Goal: Task Accomplishment & Management: Complete application form

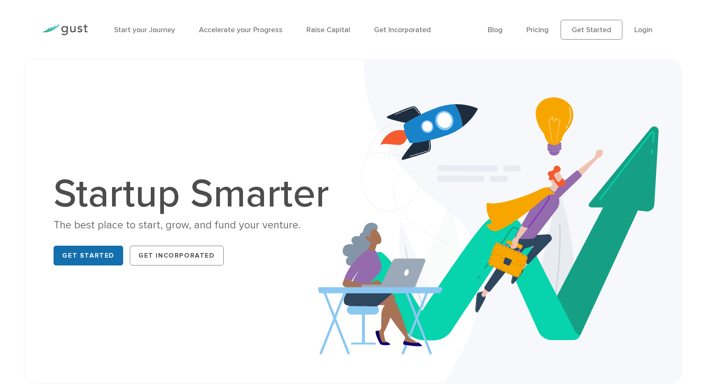
click at [99, 258] on link "Get Started" at bounding box center [89, 255] width 70 height 20
click at [645, 28] on link "Login" at bounding box center [643, 30] width 18 height 9
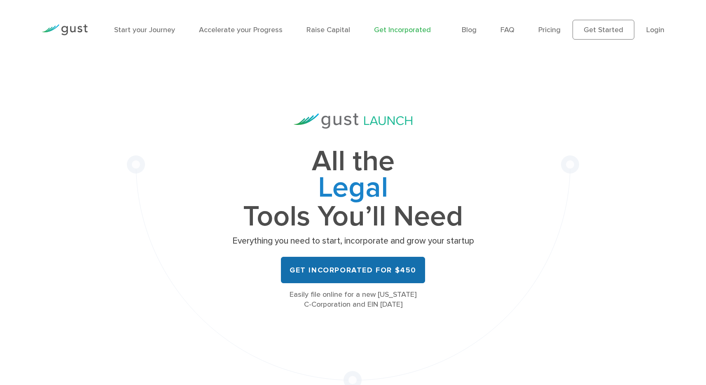
click at [320, 267] on link "Get Incorporated for $450" at bounding box center [353, 270] width 144 height 26
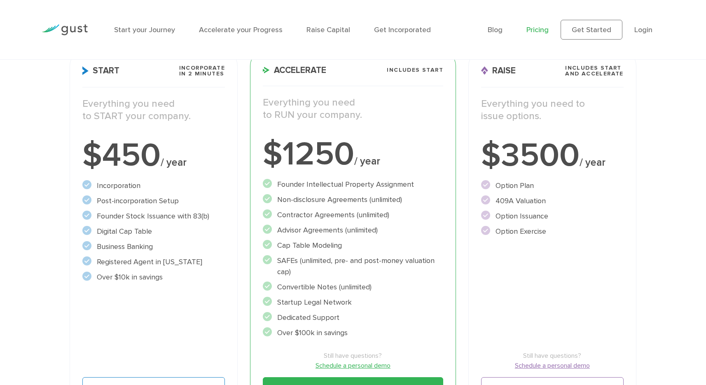
scroll to position [137, 0]
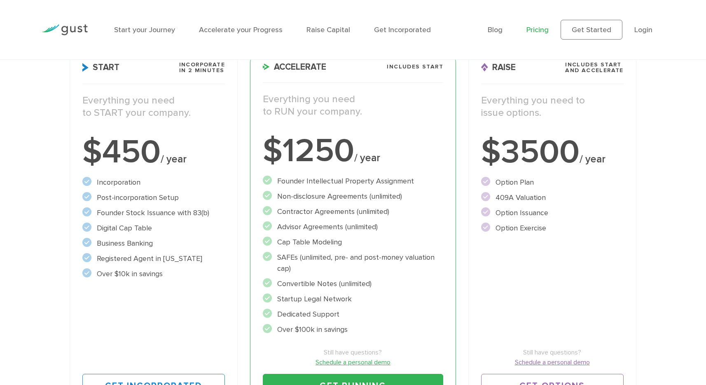
click at [177, 217] on li "Founder Stock Issuance with 83(b)" at bounding box center [153, 212] width 142 height 11
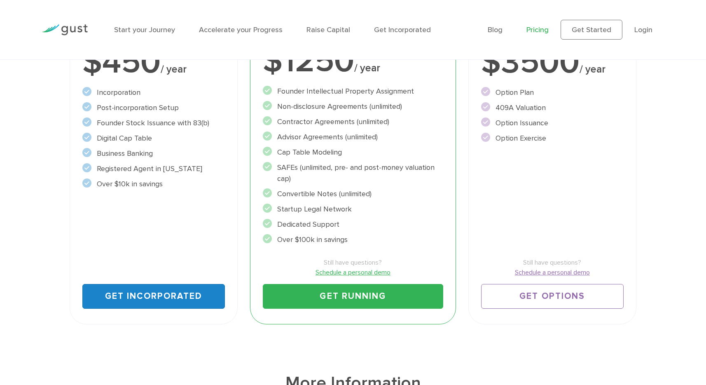
scroll to position [229, 0]
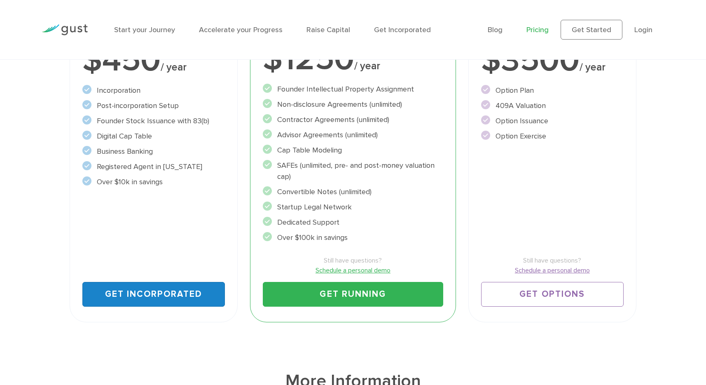
click at [128, 295] on link "Get Incorporated" at bounding box center [153, 294] width 142 height 25
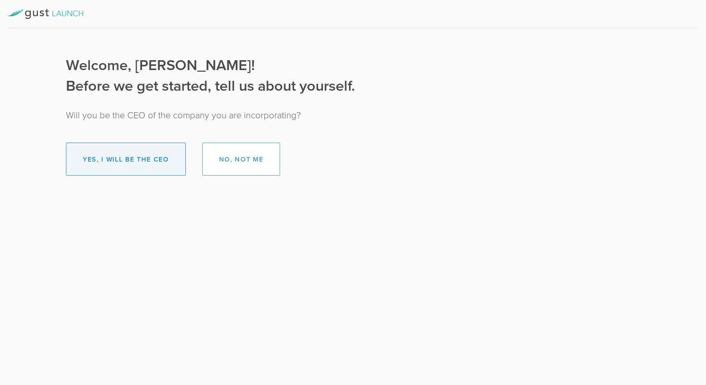
click at [148, 164] on button "Yes, I will be the CEO" at bounding box center [126, 158] width 120 height 33
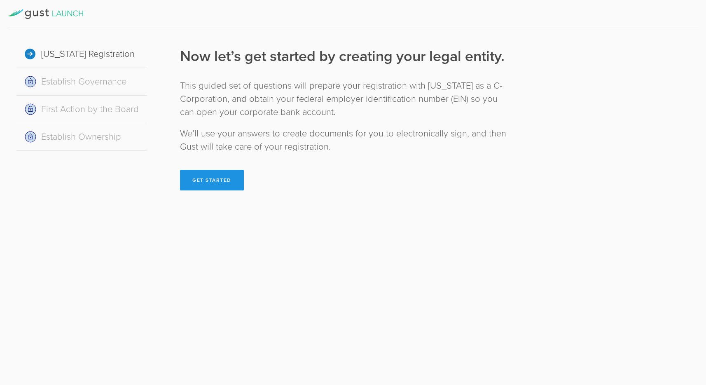
click at [197, 186] on button "Get Started" at bounding box center [212, 180] width 64 height 21
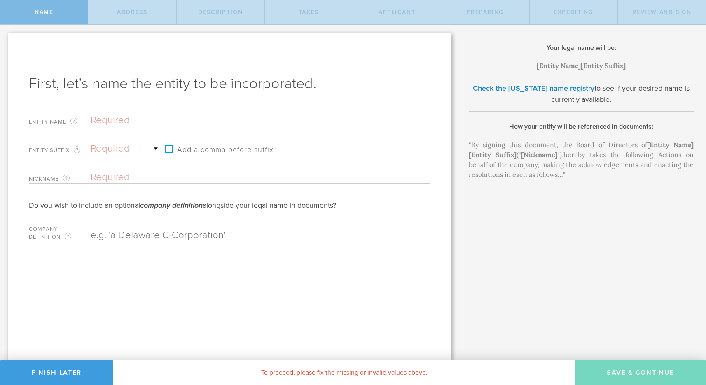
click at [208, 120] on input "text" at bounding box center [246, 120] width 311 height 12
type input "C"
type input "Co"
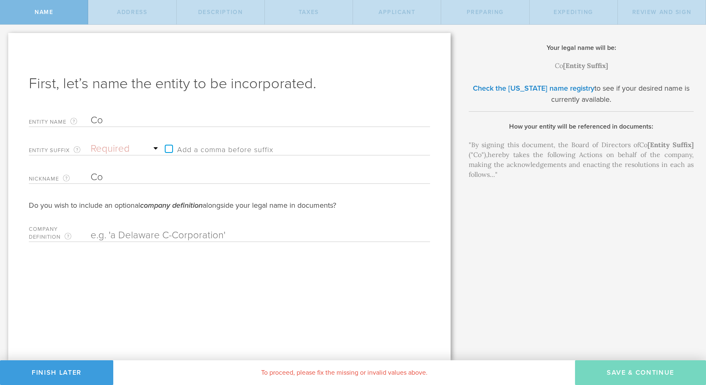
type input "Cov"
type input "Covr"
type input "Covre"
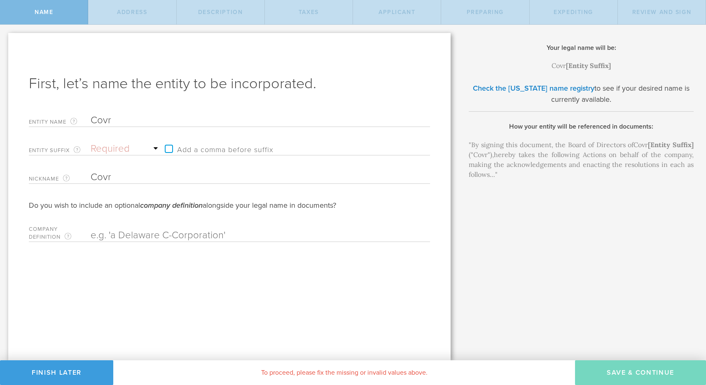
type input "Covre"
type input "Covred"
click at [119, 144] on select "Required Association Club Co. Company Corp. Corporation Foundation Fund Inc. In…" at bounding box center [126, 148] width 70 height 12
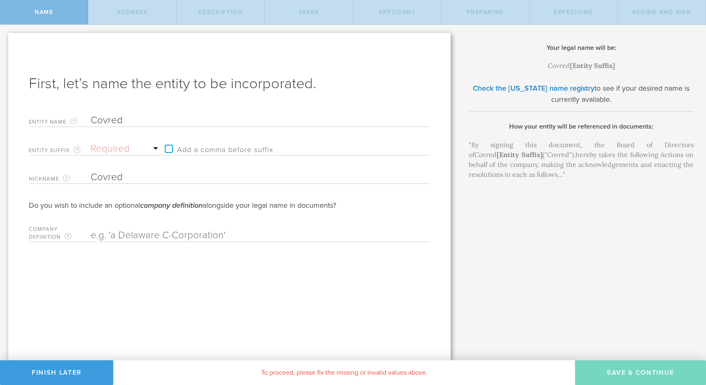
select select "inc."
click at [91, 142] on select "Required Association Club Co. Company Corp. Corporation Foundation Fund Inc. In…" at bounding box center [126, 148] width 70 height 12
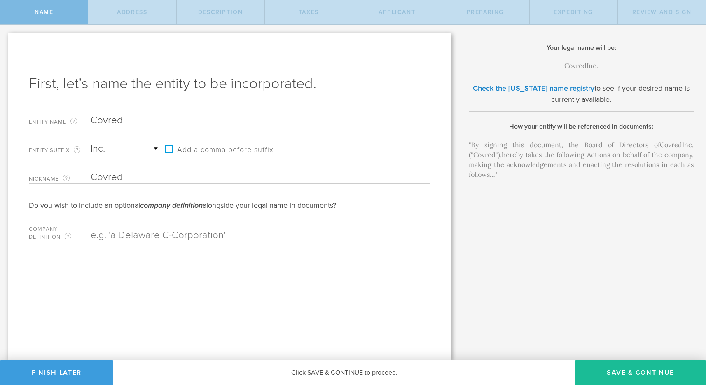
click at [169, 233] on input "text" at bounding box center [246, 235] width 311 height 12
click at [626, 371] on button "Save & Continue" at bounding box center [640, 372] width 131 height 25
checkbox input "true"
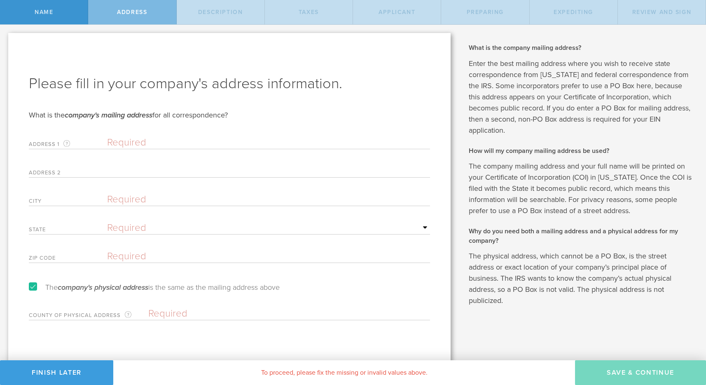
click at [243, 139] on input "text" at bounding box center [268, 142] width 323 height 12
type input "75"
type input "palmer street apt 317"
type input "Quincy"
select select "MA"
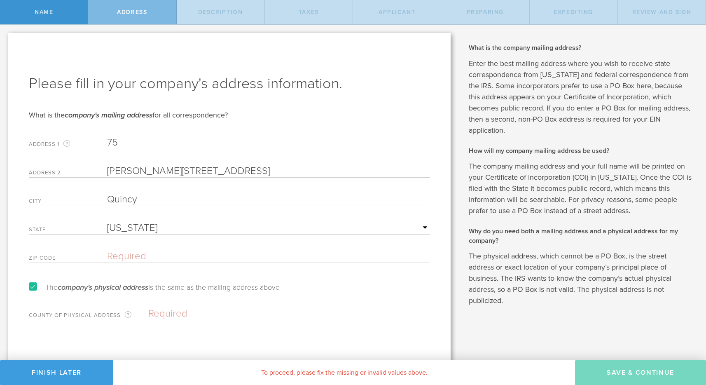
type input "02169"
click at [247, 315] on input "text" at bounding box center [289, 313] width 282 height 12
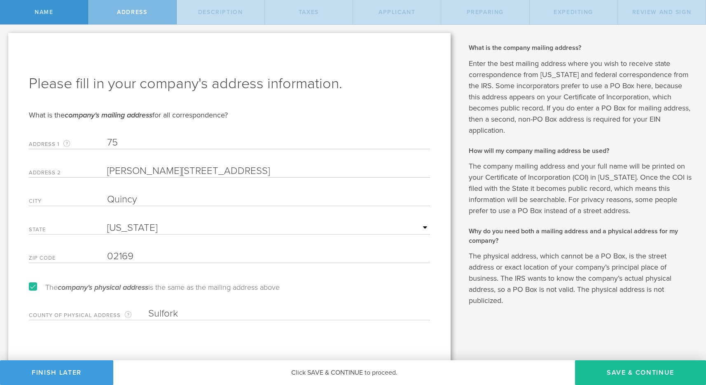
click at [172, 314] on input "Sulfork" at bounding box center [289, 313] width 282 height 12
click at [204, 311] on input "Sulfork" at bounding box center [289, 313] width 282 height 12
paste input "suffolk"
click at [204, 311] on input "Sulforksuffolk" at bounding box center [289, 313] width 282 height 12
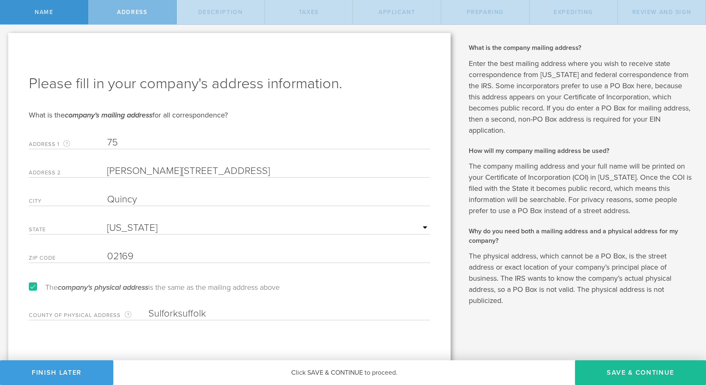
click at [204, 311] on input "Sulforksuffolk" at bounding box center [289, 313] width 282 height 12
paste input "text"
type input "suffolk"
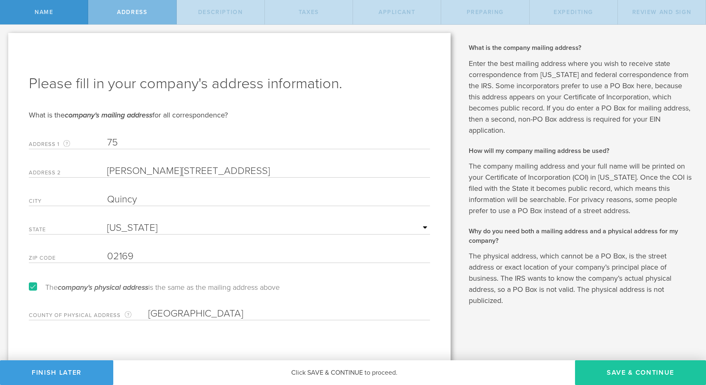
click at [624, 377] on button "Save & Continue" at bounding box center [640, 372] width 131 height 25
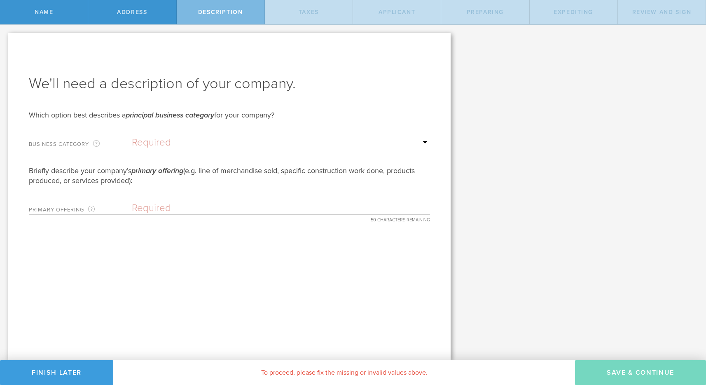
click at [224, 137] on select "Required Accommodation & food service Construction Finance & insurance Health c…" at bounding box center [281, 142] width 298 height 12
select select "other"
click at [132, 136] on select "Required Accommodation & food service Construction Finance & insurance Health c…" at bounding box center [281, 142] width 298 height 12
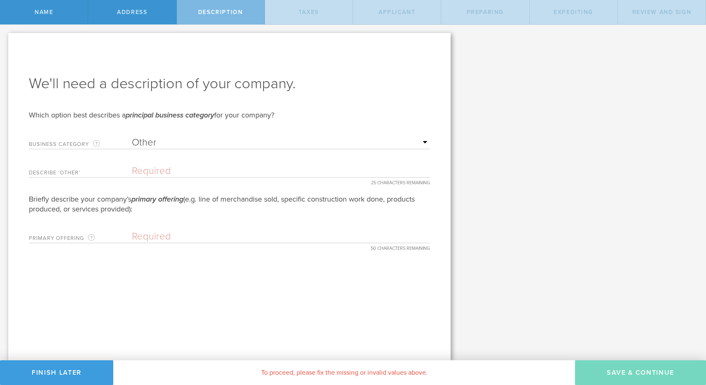
click at [181, 168] on input "text" at bounding box center [281, 171] width 298 height 12
type input "T"
type input "Property Tech"
click at [156, 231] on input "text" at bounding box center [281, 236] width 298 height 12
type input "G"
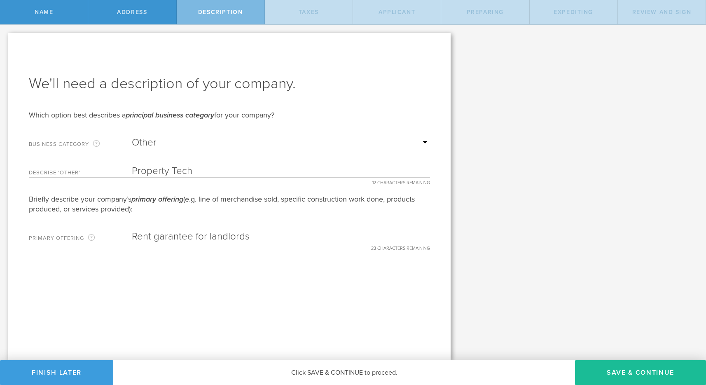
click at [172, 233] on input "Rent garantee for landlords" at bounding box center [281, 236] width 298 height 12
type input "Rent guarantee for landlords"
click at [592, 371] on button "Save & Continue" at bounding box center [640, 372] width 131 height 25
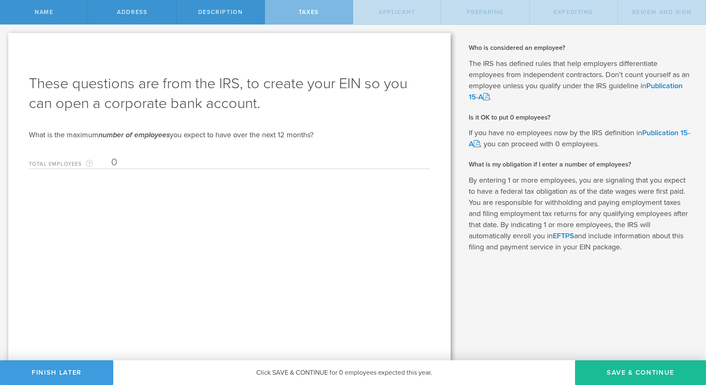
click at [180, 150] on form "These questions are from the IRS, to create your EIN so you can open a corporat…" at bounding box center [229, 121] width 401 height 95
click at [171, 166] on input "0" at bounding box center [268, 162] width 315 height 12
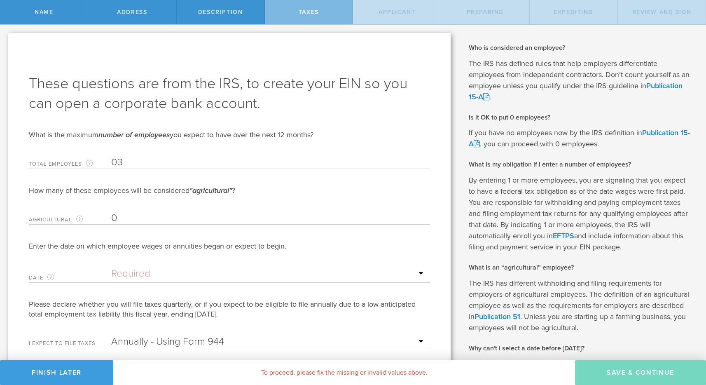
type input "3"
click at [152, 216] on input "0" at bounding box center [268, 218] width 315 height 12
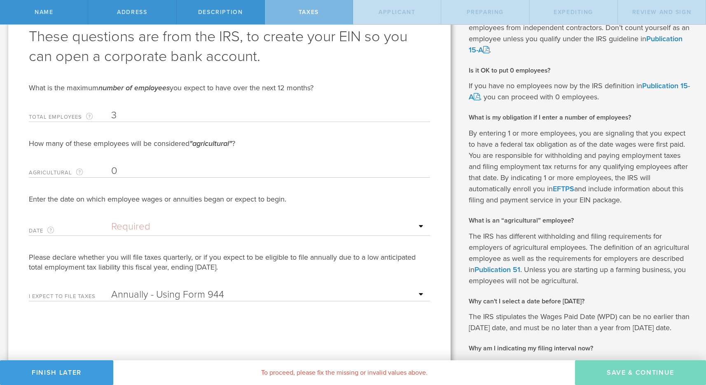
scroll to position [52, 0]
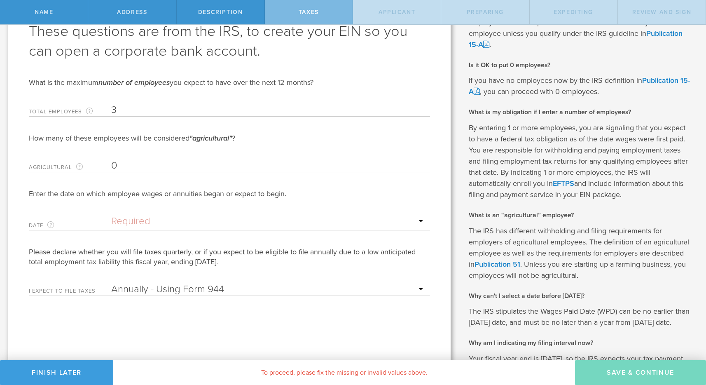
click at [148, 219] on input "text" at bounding box center [268, 221] width 315 height 12
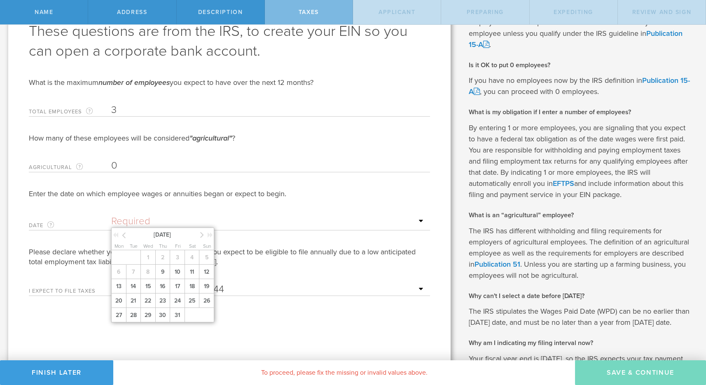
click at [123, 237] on icon at bounding box center [124, 235] width 4 height 10
click at [199, 236] on div "September 2025" at bounding box center [163, 234] width 103 height 12
click at [202, 234] on icon at bounding box center [202, 234] width 4 height 10
click at [160, 270] on span "9" at bounding box center [162, 271] width 15 height 14
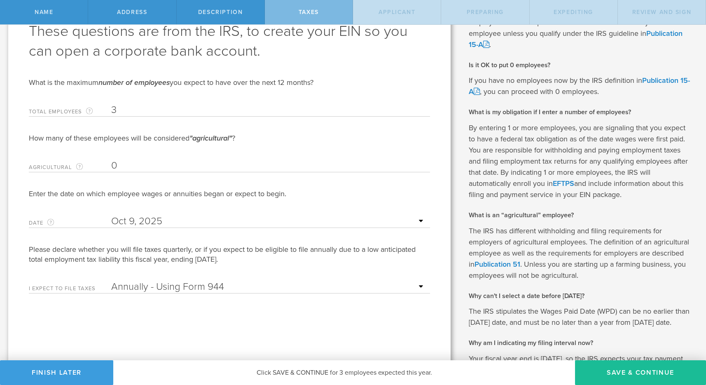
click at [196, 288] on select "Annually - Using Form 944 Quarterly - Using Form 941" at bounding box center [268, 286] width 315 height 12
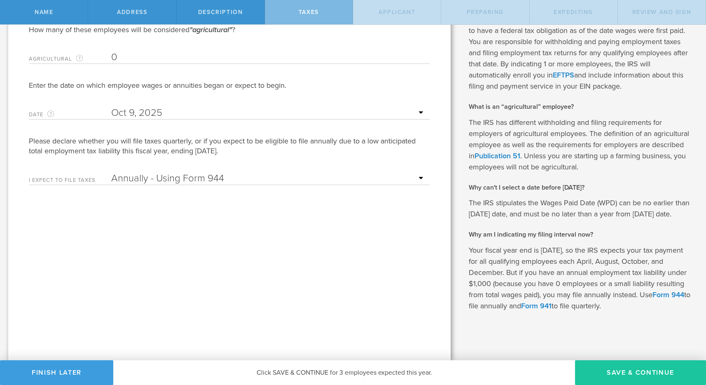
click at [631, 371] on button "Save & Continue" at bounding box center [640, 372] width 131 height 25
type input "CEO"
select select "US"
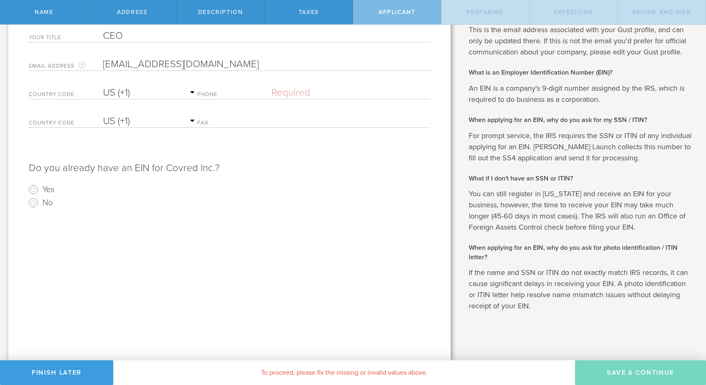
scroll to position [0, 0]
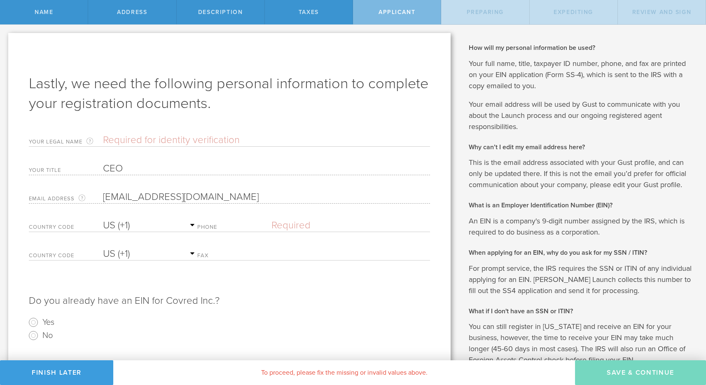
click at [169, 140] on input "text" at bounding box center [266, 140] width 327 height 12
type input "Timilehin Odunuga"
select select "AG"
type input "(857) 506-1518"
click at [306, 224] on input "(857) 506-1518" at bounding box center [350, 225] width 159 height 12
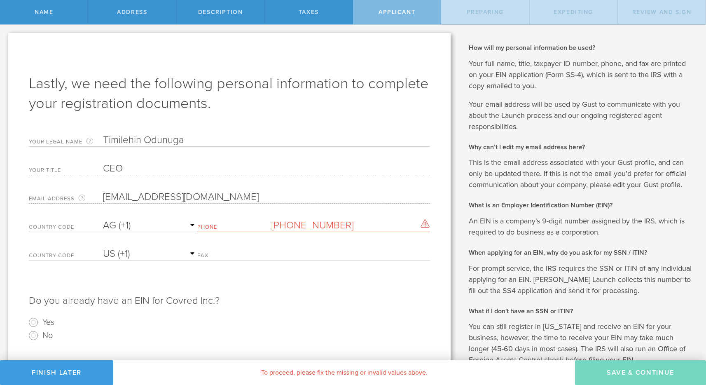
click at [306, 224] on input "(857) 506-1518" at bounding box center [350, 225] width 159 height 12
click at [141, 225] on select "AC (+247) AD (+376) AE (+971) AF (+93) AG (+1) AI (+1) AL (+355) AM (+374) AO (…" at bounding box center [150, 225] width 94 height 12
select select "US"
click at [103, 219] on select "AC (+247) AD (+376) AE (+971) AF (+93) AG (+1) AI (+1) AL (+355) AM (+374) AO (…" at bounding box center [150, 225] width 94 height 12
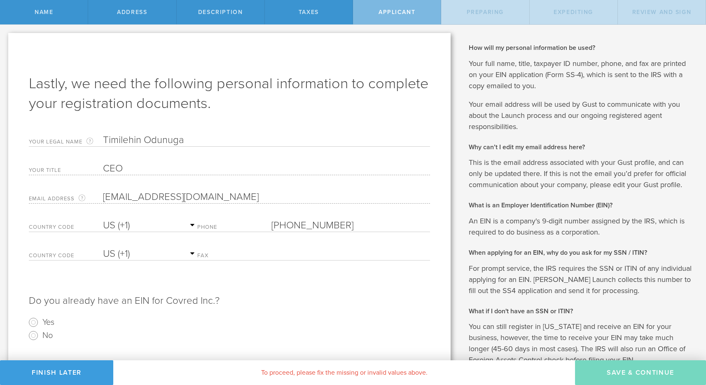
click at [343, 224] on input "(857) 506-1518" at bounding box center [350, 225] width 159 height 12
type input "(857) 770-8500"
click at [168, 261] on div "Country Code AC (+247) AD (+376) AE (+971) AF (+93) AG (+1) AI (+1) AL (+355) A…" at bounding box center [229, 257] width 401 height 28
click at [162, 250] on select "AC (+247) AD (+376) AE (+971) AF (+93) AG (+1) AI (+1) AL (+355) AM (+374) AO (…" at bounding box center [150, 254] width 94 height 12
click at [103, 248] on select "AC (+247) AD (+376) AE (+971) AF (+93) AG (+1) AI (+1) AL (+355) AM (+374) AO (…" at bounding box center [150, 254] width 94 height 12
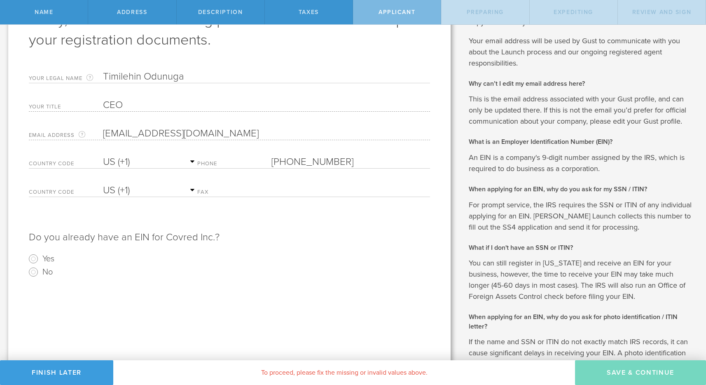
scroll to position [67, 0]
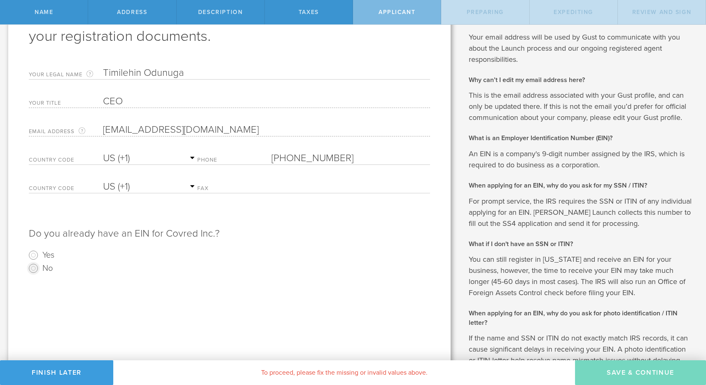
click at [36, 269] on input "No" at bounding box center [33, 268] width 13 height 13
radio input "true"
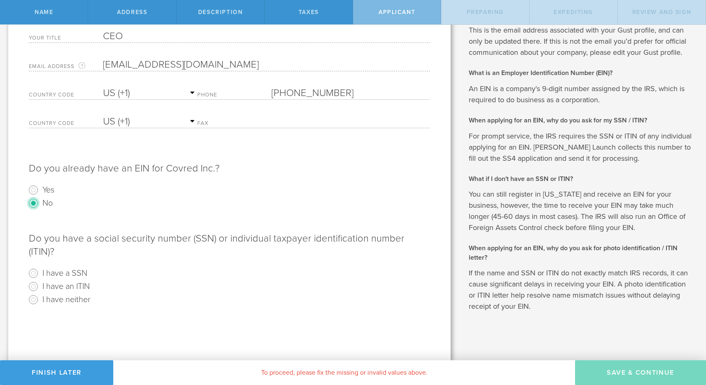
scroll to position [133, 0]
click at [65, 266] on label "I have a SSN" at bounding box center [64, 272] width 45 height 12
click at [40, 266] on input "I have a SSN" at bounding box center [33, 272] width 13 height 13
radio input "true"
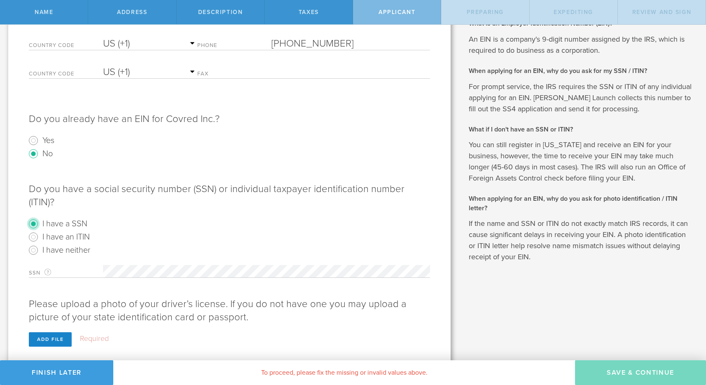
scroll to position [186, 0]
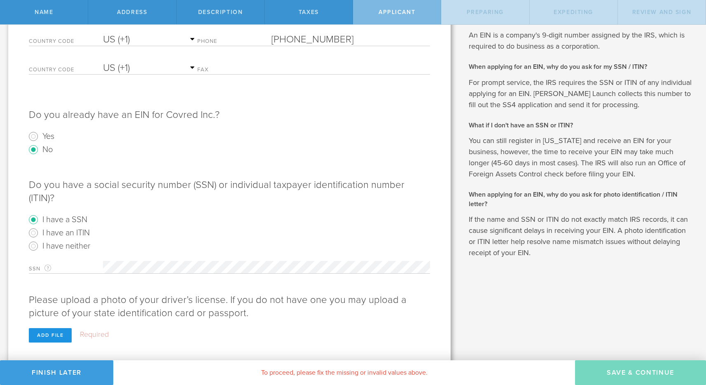
click at [37, 328] on div "Add file" at bounding box center [50, 335] width 43 height 14
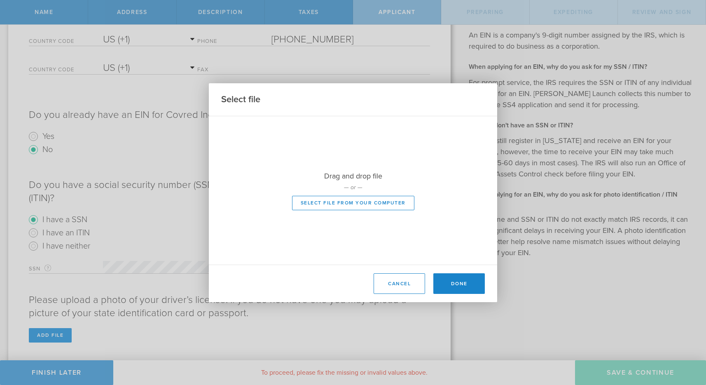
scroll to position [171, 0]
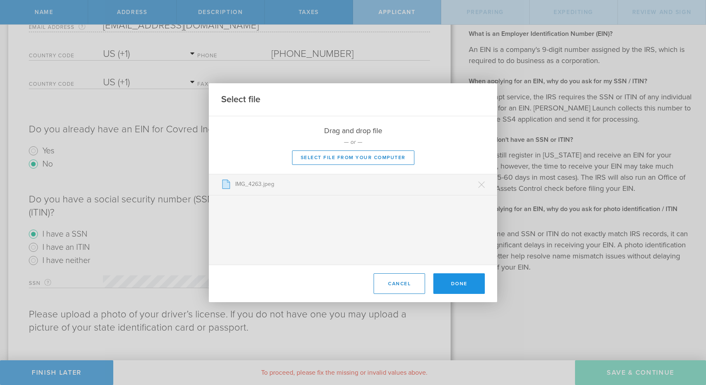
click at [453, 286] on button "Done" at bounding box center [458, 283] width 51 height 21
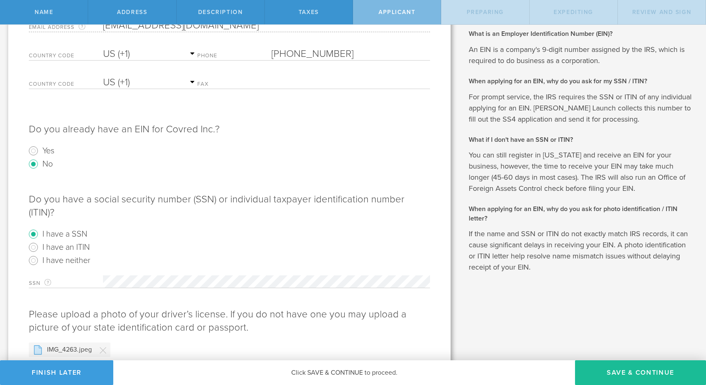
scroll to position [190, 0]
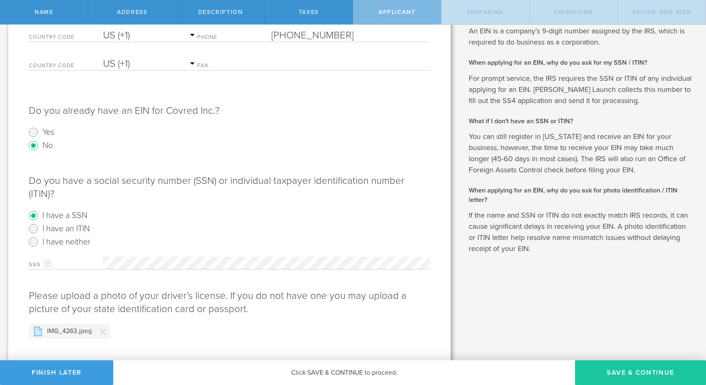
click at [614, 374] on button "Save & Continue" at bounding box center [640, 372] width 131 height 25
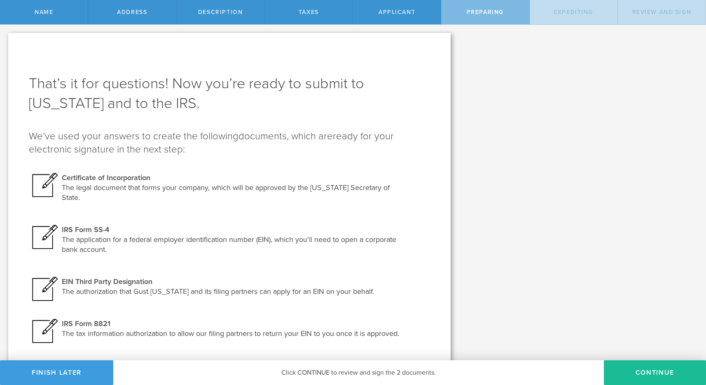
scroll to position [12, 0]
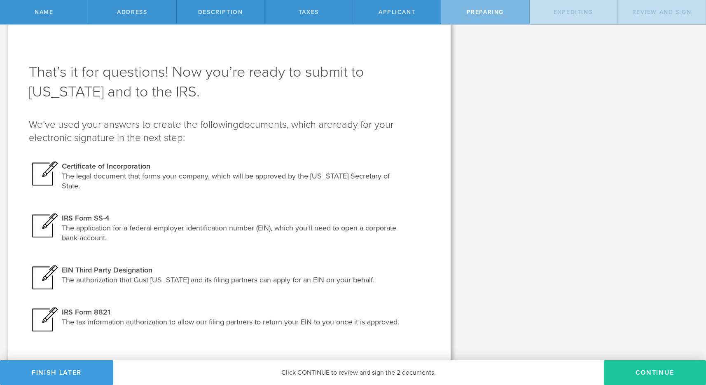
click at [623, 371] on button "Continue" at bounding box center [655, 372] width 102 height 25
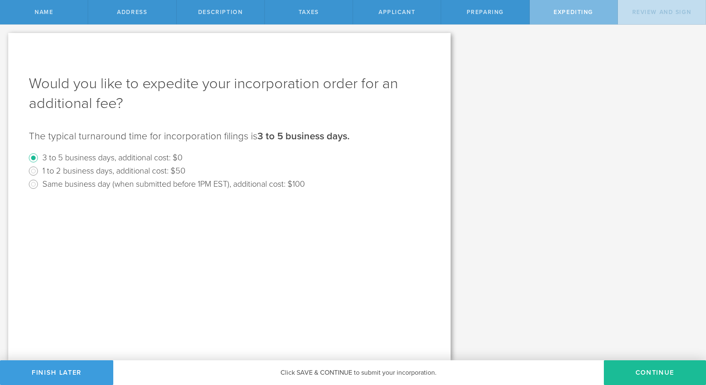
click at [228, 185] on label "Same business day (when submitted before 1PM EST), additional cost: $100" at bounding box center [173, 184] width 262 height 12
click at [40, 185] on input "Same business day (when submitted before 1PM EST), additional cost: $100" at bounding box center [33, 184] width 13 height 13
radio input "true"
click at [175, 156] on label "3 to 5 business days, additional cost: $0" at bounding box center [112, 157] width 140 height 12
click at [40, 156] on input "3 to 5 business days, additional cost: $0" at bounding box center [33, 157] width 13 height 13
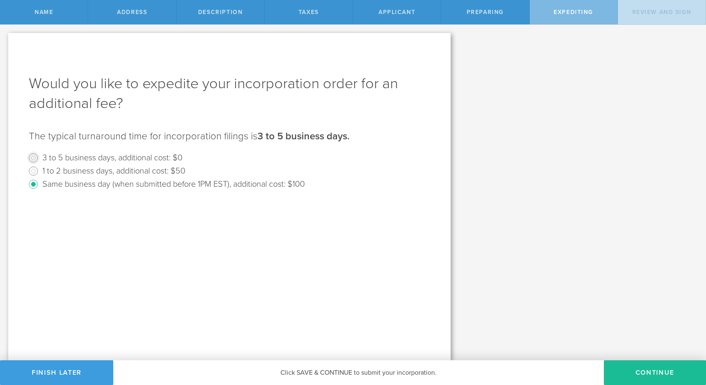
radio input "true"
click at [178, 186] on label "Same business day (when submitted before 1PM EST), additional cost: $100" at bounding box center [173, 184] width 262 height 12
click at [40, 186] on input "Same business day (when submitted before 1PM EST), additional cost: $100" at bounding box center [33, 184] width 13 height 13
radio input "true"
radio input "false"
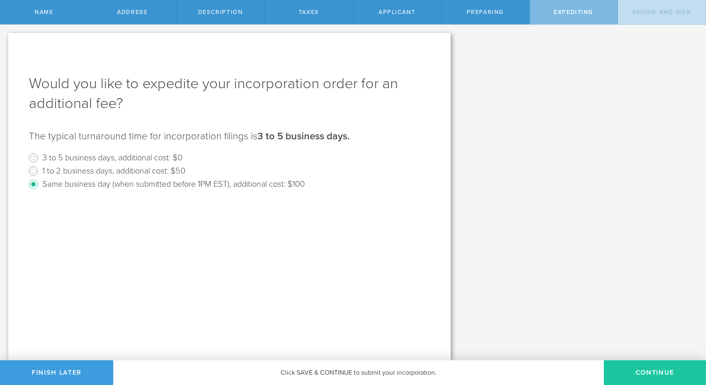
click at [625, 370] on button "Continue" at bounding box center [655, 372] width 102 height 25
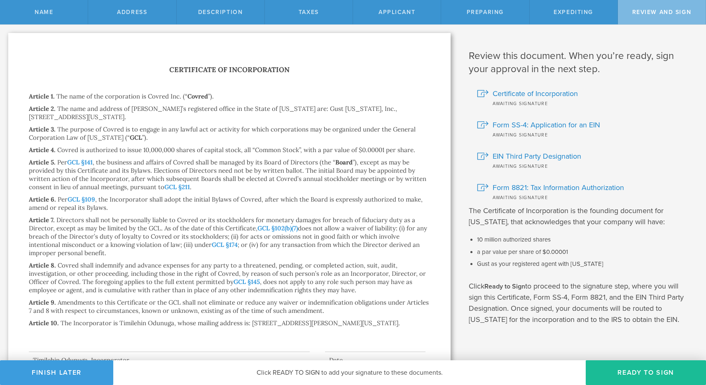
scroll to position [35, 0]
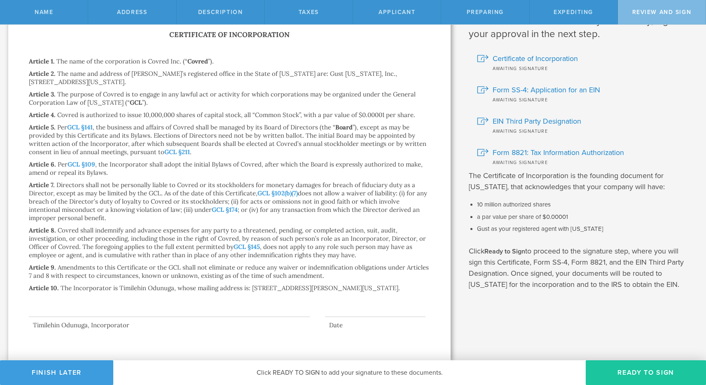
click at [605, 375] on button "Ready to Sign" at bounding box center [646, 372] width 120 height 25
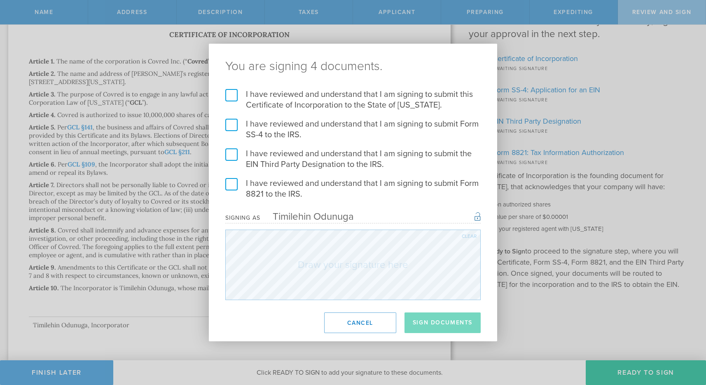
click at [234, 95] on label "I have reviewed and understand that I am signing to submit this Certificate of …" at bounding box center [352, 99] width 255 height 21
click at [0, 0] on input "I have reviewed and understand that I am signing to submit this Certificate of …" at bounding box center [0, 0] width 0 height 0
click at [231, 125] on label "I have reviewed and understand that I am signing to submit Form SS-4 to the IRS." at bounding box center [352, 129] width 255 height 21
click at [0, 0] on input "I have reviewed and understand that I am signing to submit Form SS-4 to the IRS." at bounding box center [0, 0] width 0 height 0
click at [233, 153] on label "I have reviewed and understand that I am signing to submit the EIN Third Party …" at bounding box center [352, 158] width 255 height 21
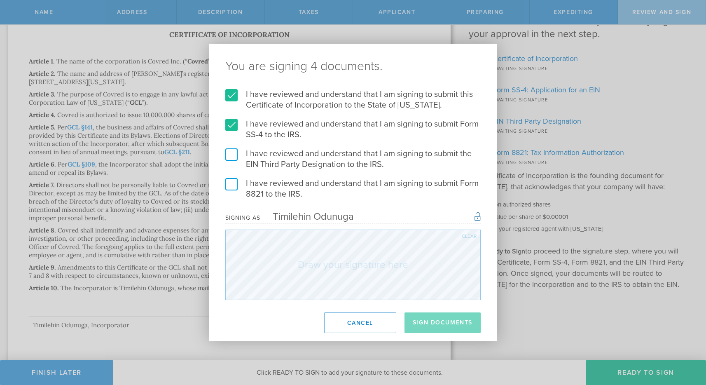
click at [0, 0] on input "I have reviewed and understand that I am signing to submit the EIN Third Party …" at bounding box center [0, 0] width 0 height 0
click at [232, 186] on label "I have reviewed and understand that I am signing to submit Form 8821 to the IRS." at bounding box center [352, 188] width 255 height 21
click at [0, 0] on input "I have reviewed and understand that I am signing to submit Form 8821 to the IRS." at bounding box center [0, 0] width 0 height 0
click at [466, 236] on div "Clear" at bounding box center [469, 236] width 15 height 5
click at [421, 315] on button "Sign Documents" at bounding box center [442, 322] width 76 height 21
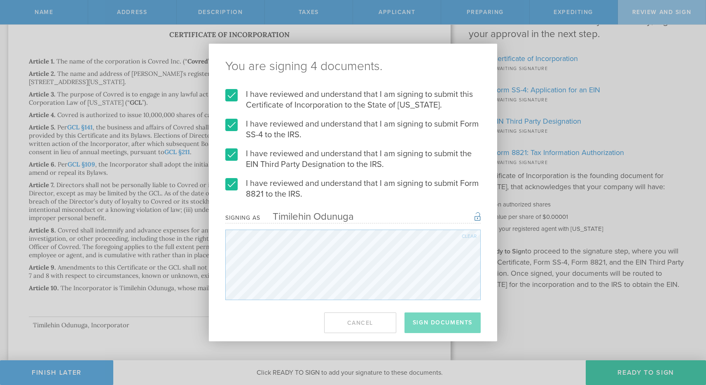
click at [468, 238] on div "Clear" at bounding box center [469, 236] width 15 height 5
click at [468, 235] on div "Clear" at bounding box center [469, 236] width 15 height 5
click at [467, 237] on div "Clear" at bounding box center [469, 236] width 15 height 5
click at [467, 235] on div "Clear" at bounding box center [469, 236] width 15 height 5
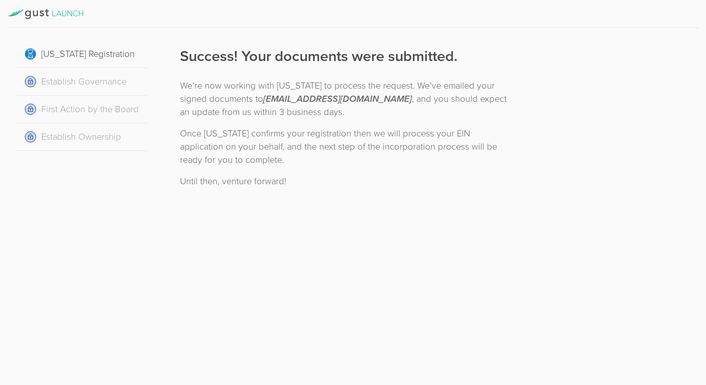
click at [92, 89] on div "Establish Governance" at bounding box center [81, 82] width 131 height 28
click at [109, 84] on div "Establish Governance" at bounding box center [81, 82] width 131 height 28
click at [77, 86] on div "Establish Governance" at bounding box center [81, 82] width 131 height 28
